Goal: Information Seeking & Learning: Learn about a topic

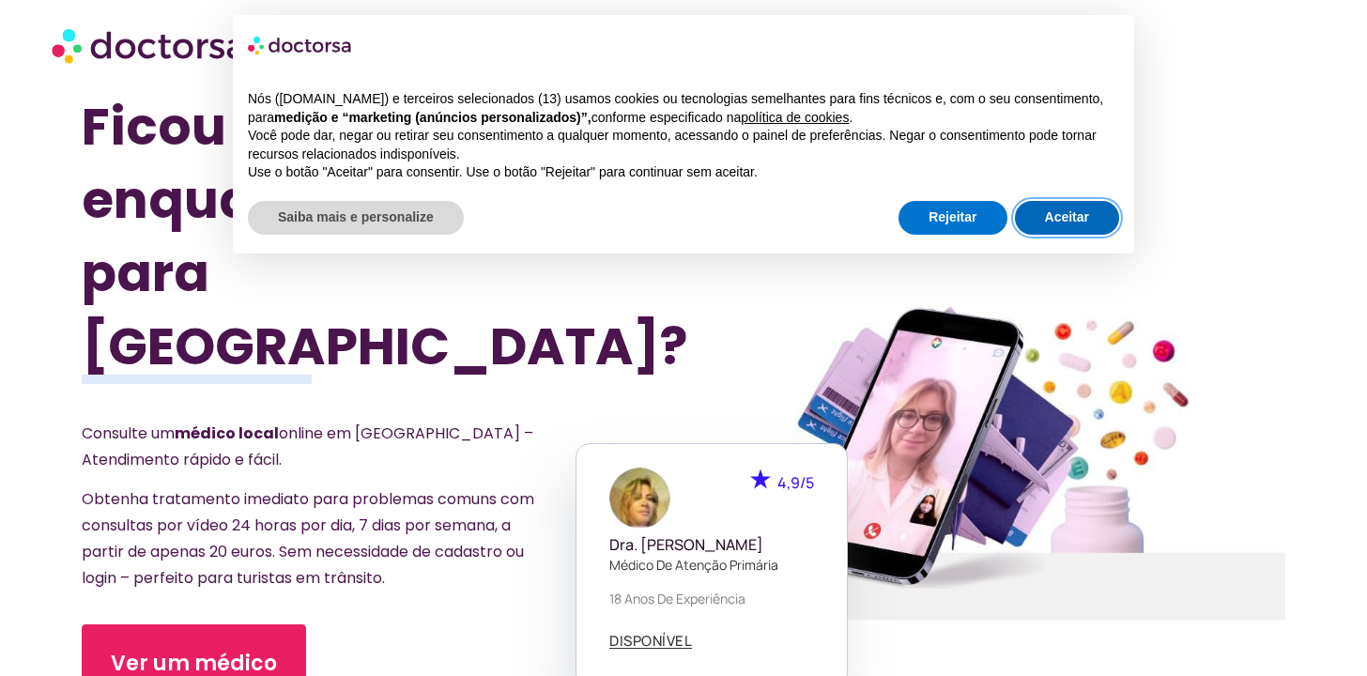
click at [1052, 220] on font "Aceitar" at bounding box center [1067, 216] width 44 height 15
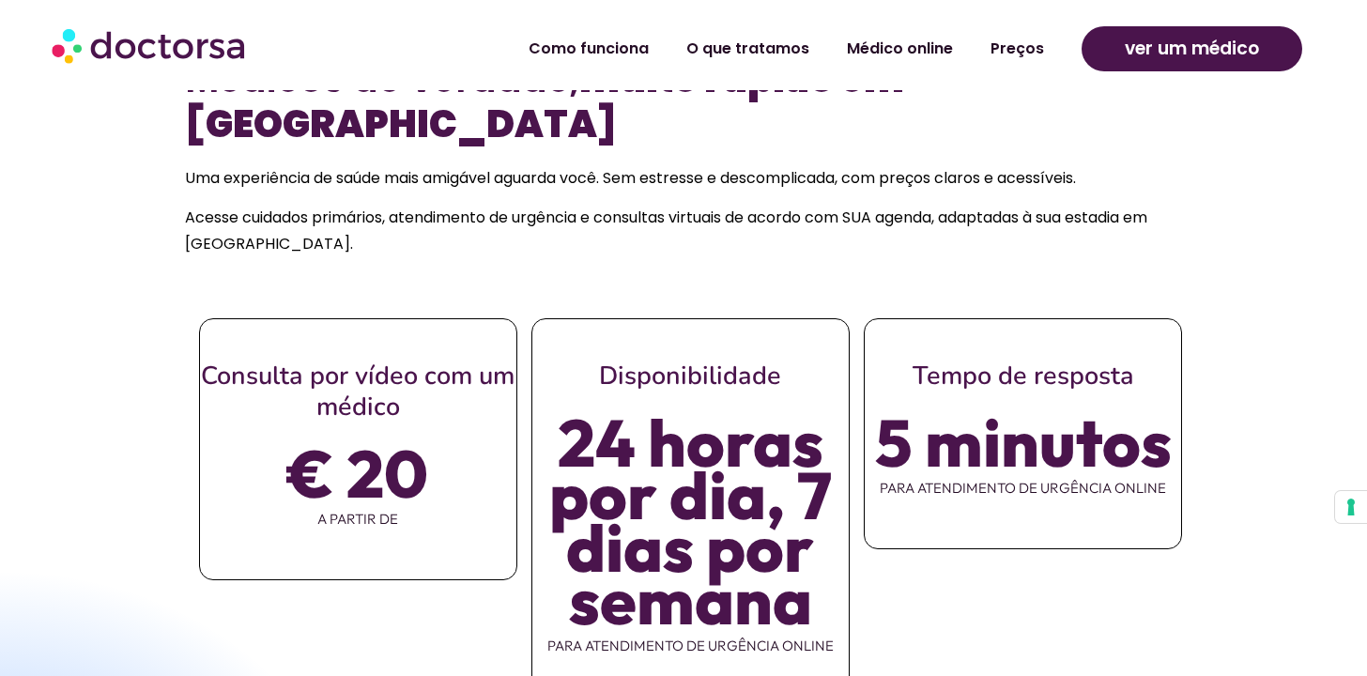
scroll to position [901, 0]
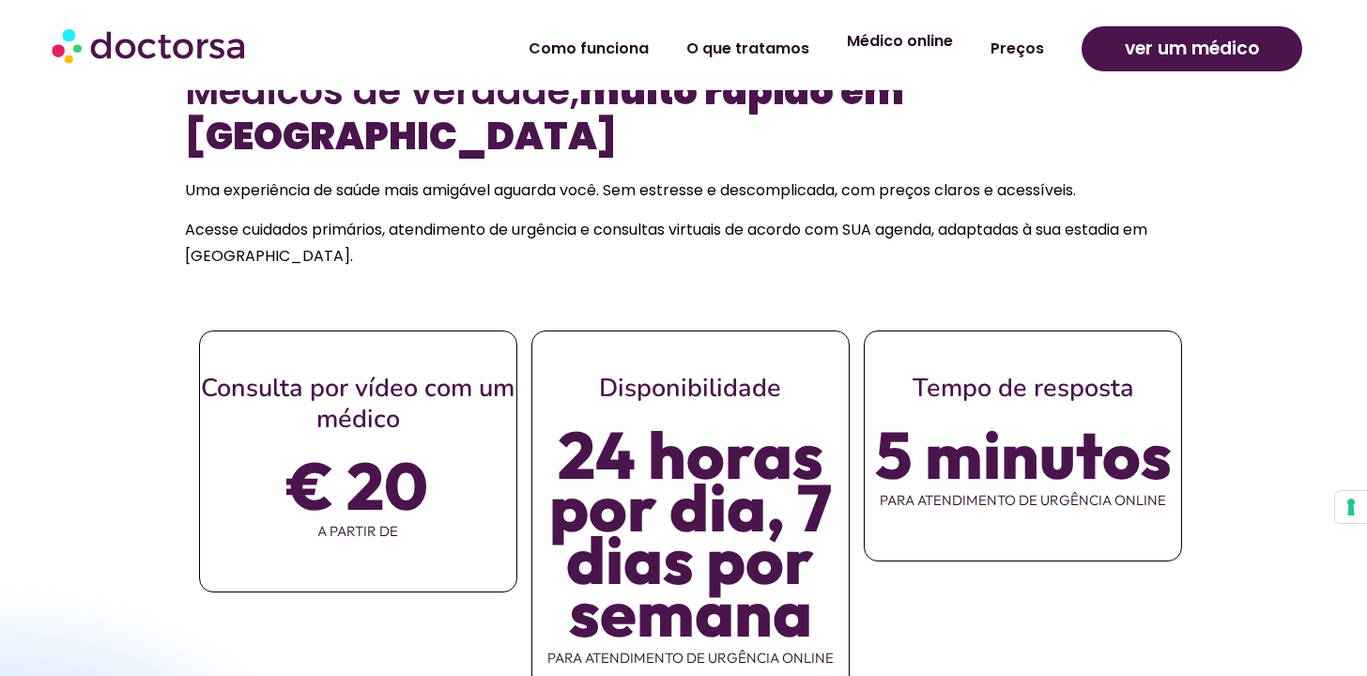
click at [892, 43] on font "Médico online" at bounding box center [900, 41] width 106 height 22
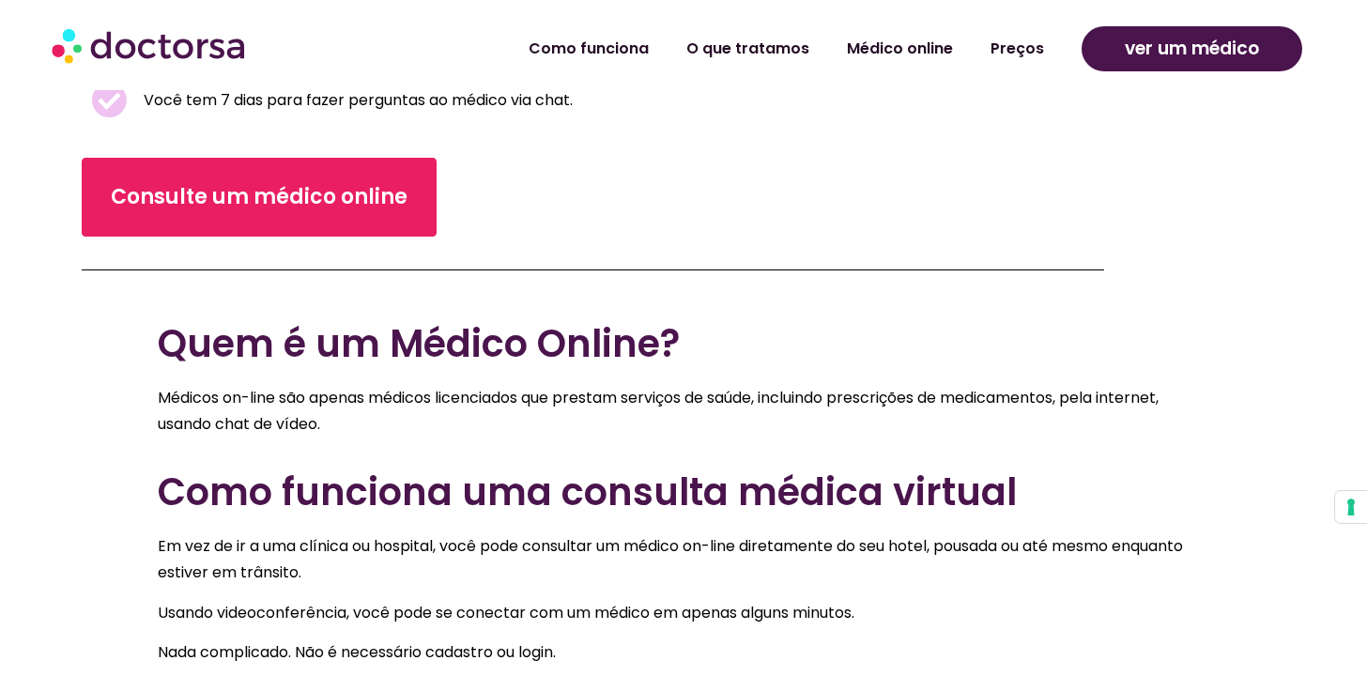
scroll to position [669, 0]
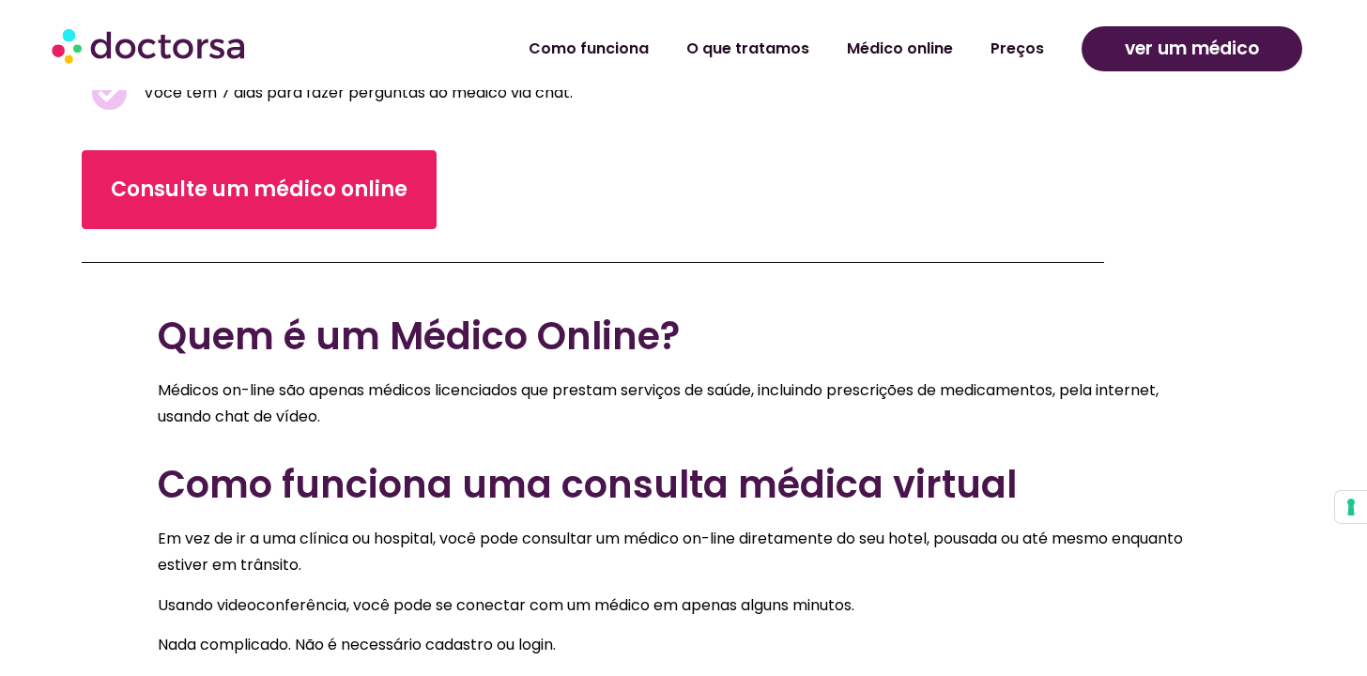
click at [868, 15] on div "Como funciona O que tratamos Médico online Preços Como funciona O que tratamos …" at bounding box center [683, 49] width 1283 height 83
click at [868, 11] on div "Como funciona O que tratamos Médico online Preços Como funciona O que tratamos …" at bounding box center [683, 49] width 1283 height 83
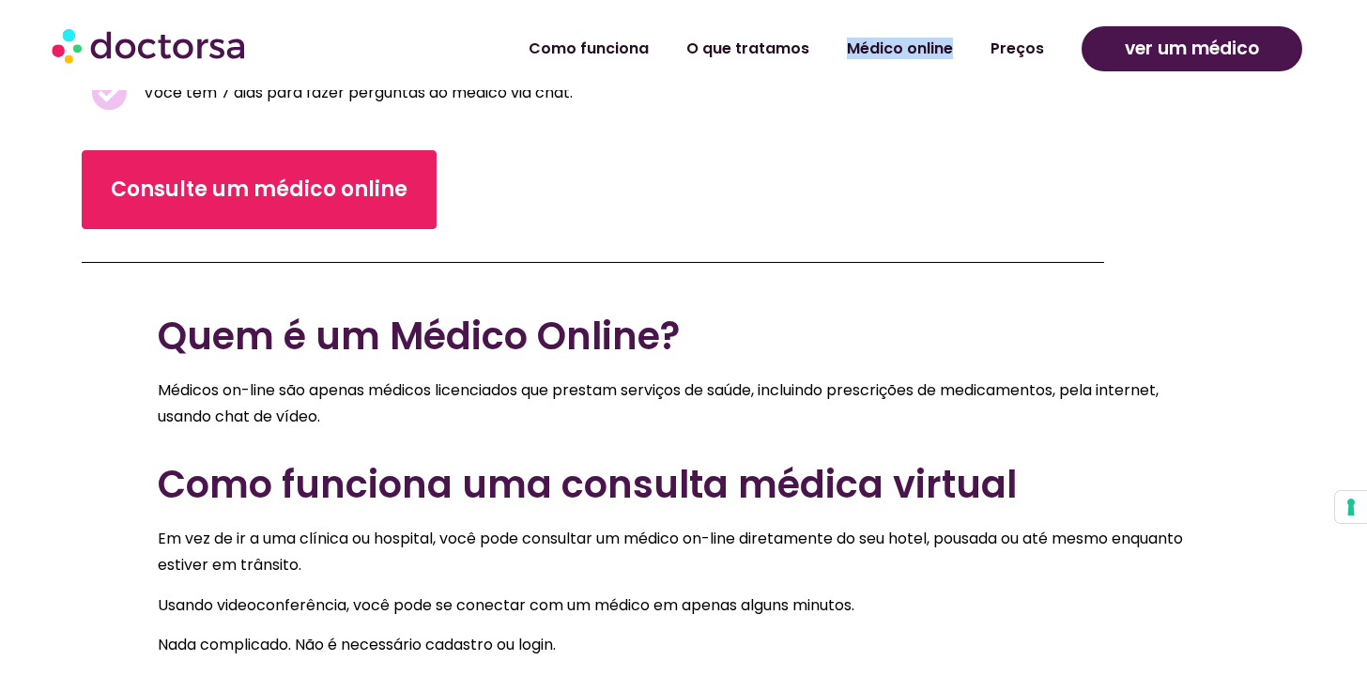
click at [899, 133] on div "Consulte um médico online" at bounding box center [593, 180] width 1023 height 100
click at [1009, 47] on font "Preços" at bounding box center [1018, 41] width 54 height 22
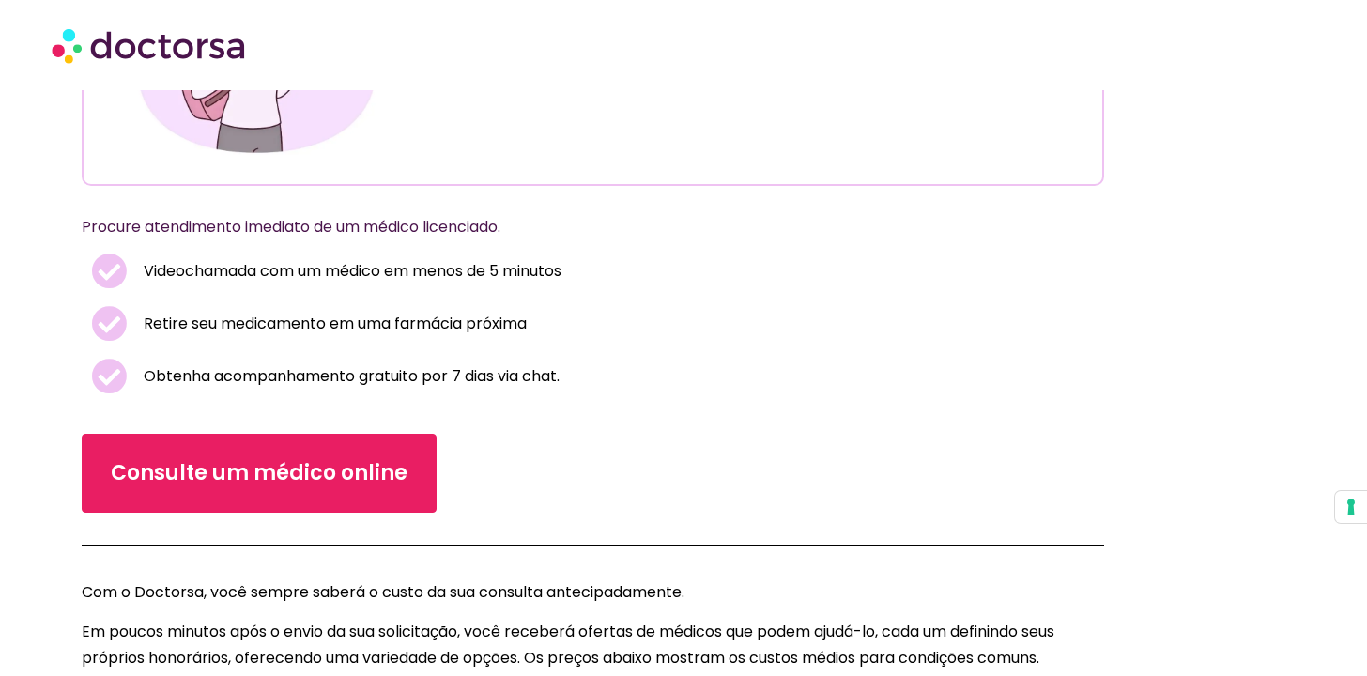
scroll to position [333, 0]
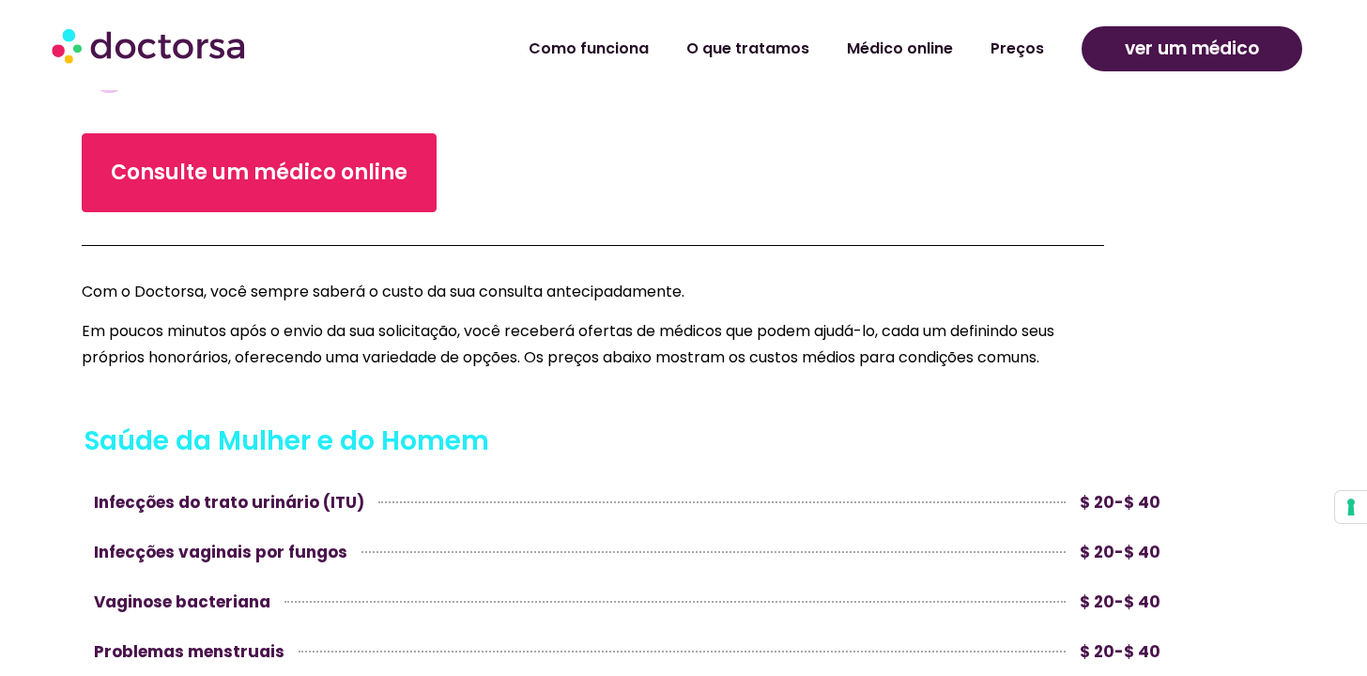
click at [851, 142] on div "Consulte um médico online" at bounding box center [593, 172] width 1023 height 79
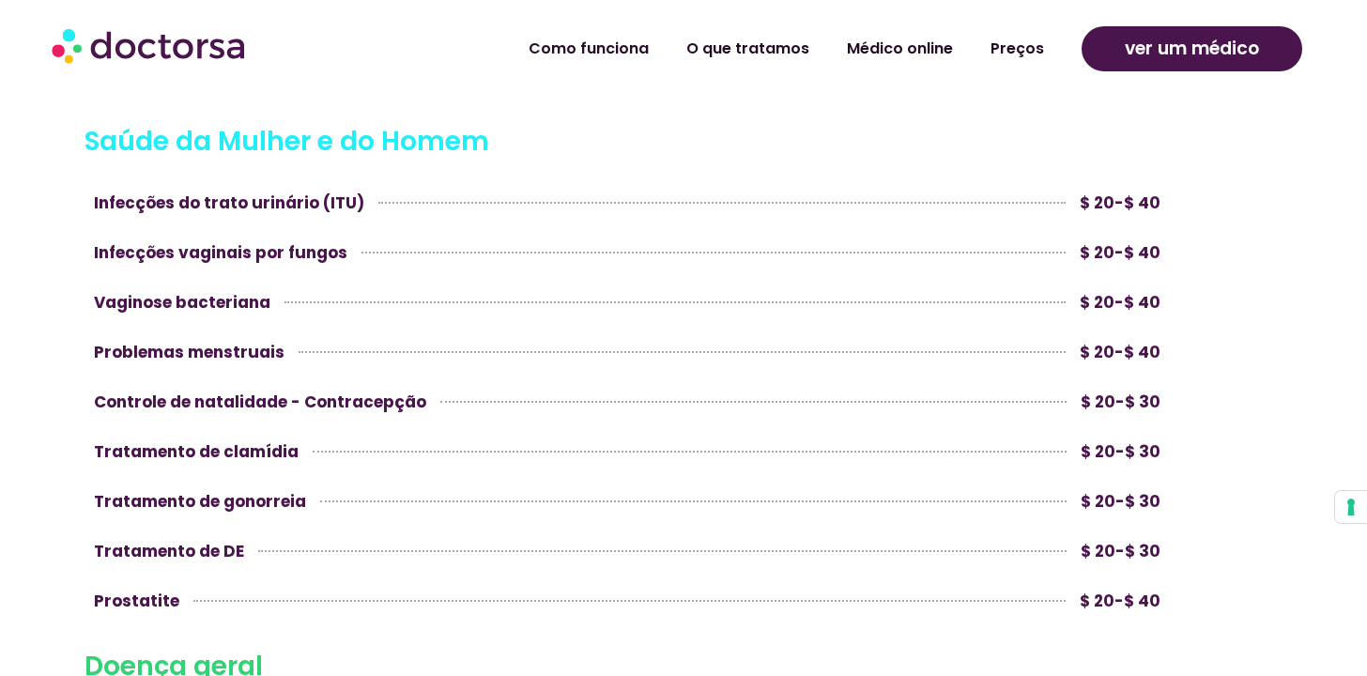
scroll to position [936, 0]
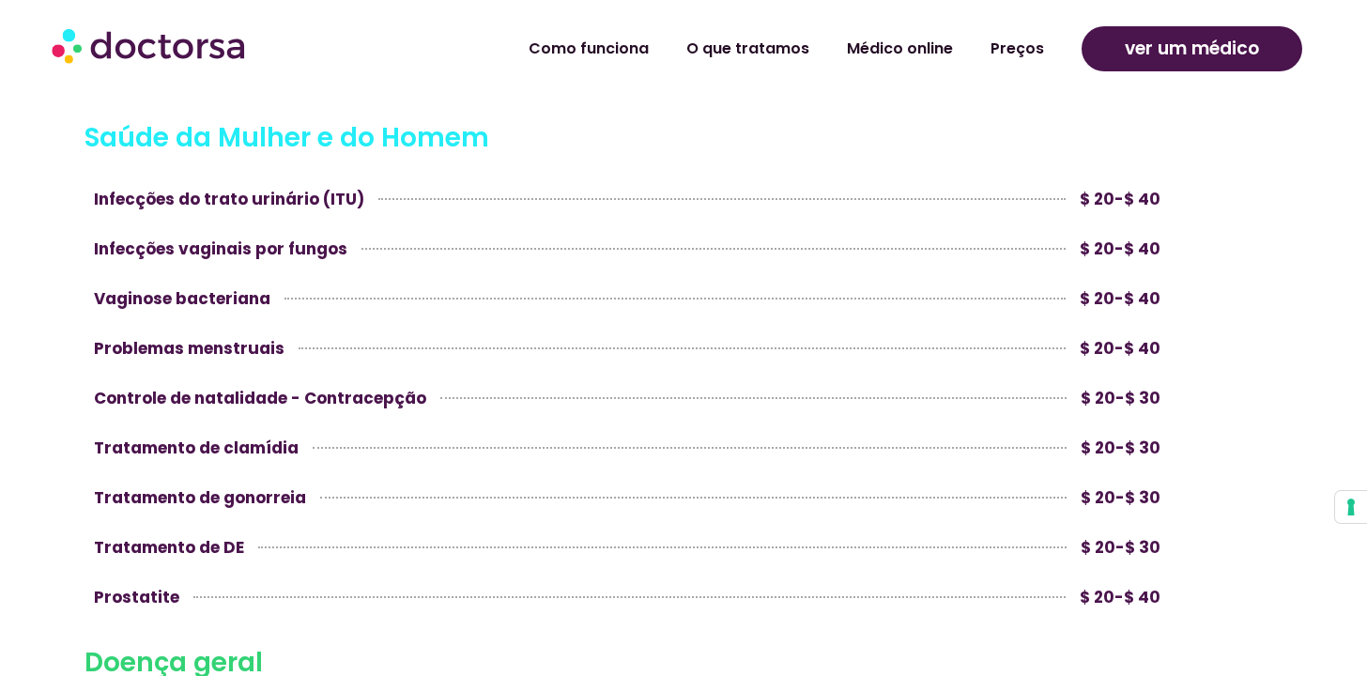
click at [851, 124] on h3 "Saúde da Mulher e do Homem" at bounding box center [628, 137] width 1086 height 39
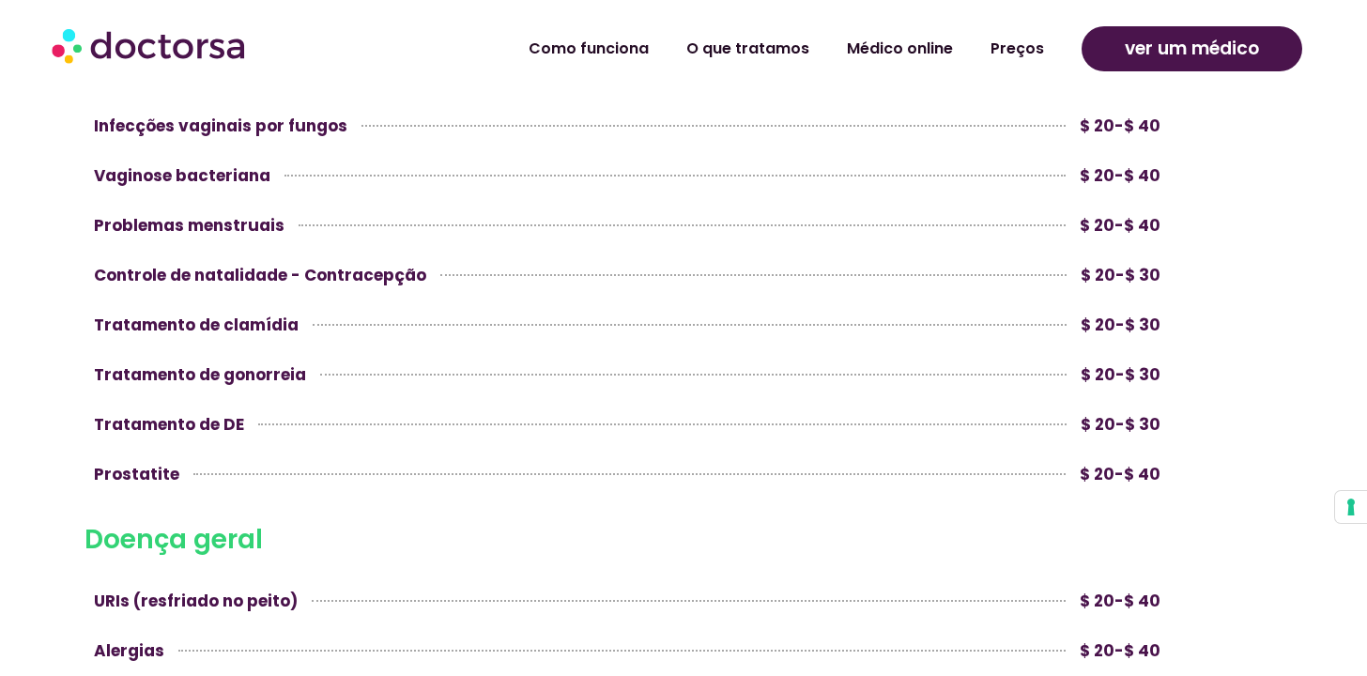
scroll to position [1077, 0]
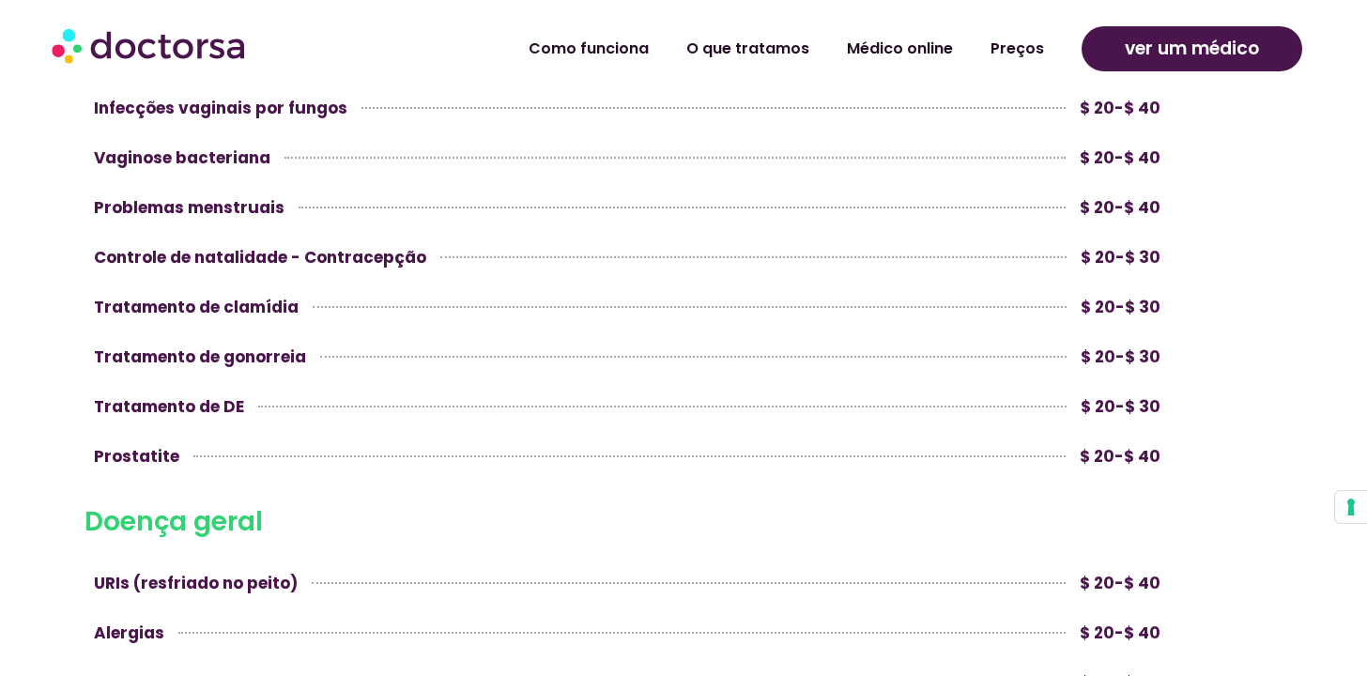
click at [849, 93] on link at bounding box center [628, 107] width 1086 height 45
click at [849, 85] on div "Como funciona O que tratamos Médico online Preços Como funciona O que tratamos …" at bounding box center [683, 49] width 1283 height 83
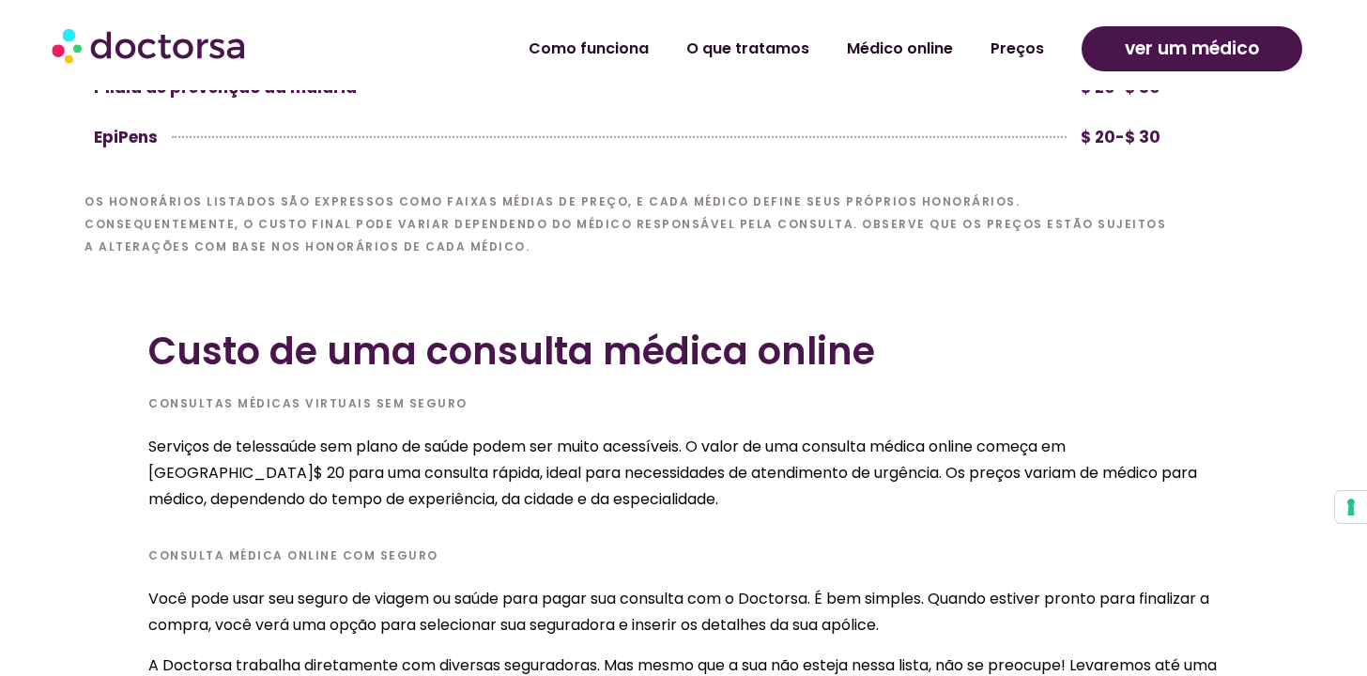
scroll to position [5880, 0]
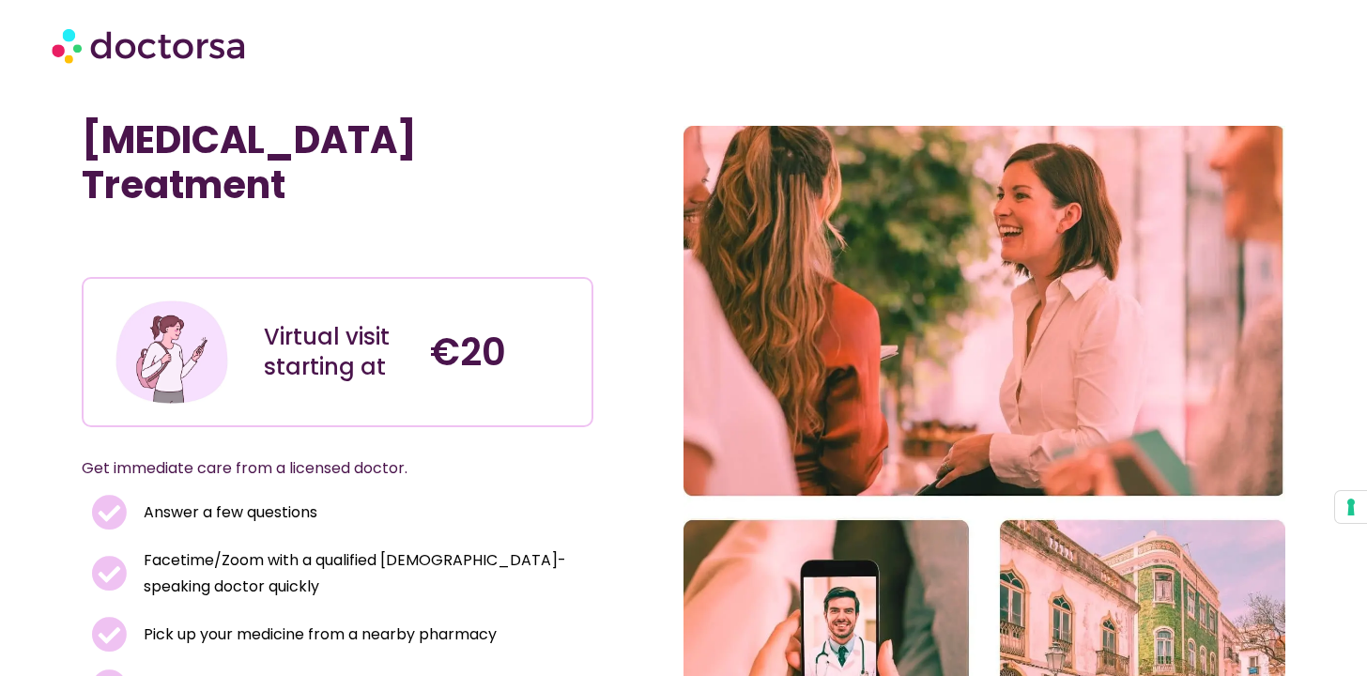
scroll to position [34, 0]
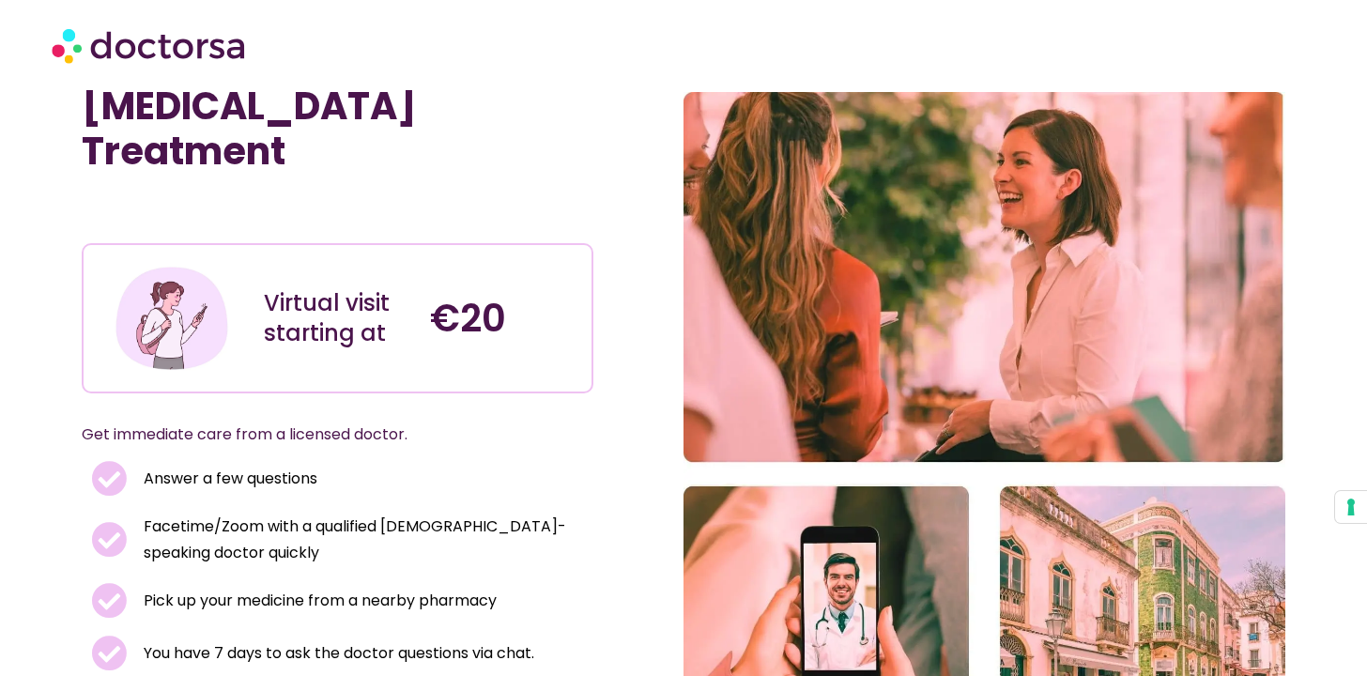
click at [849, 85] on section at bounding box center [683, 45] width 1367 height 90
